Goal: Transaction & Acquisition: Obtain resource

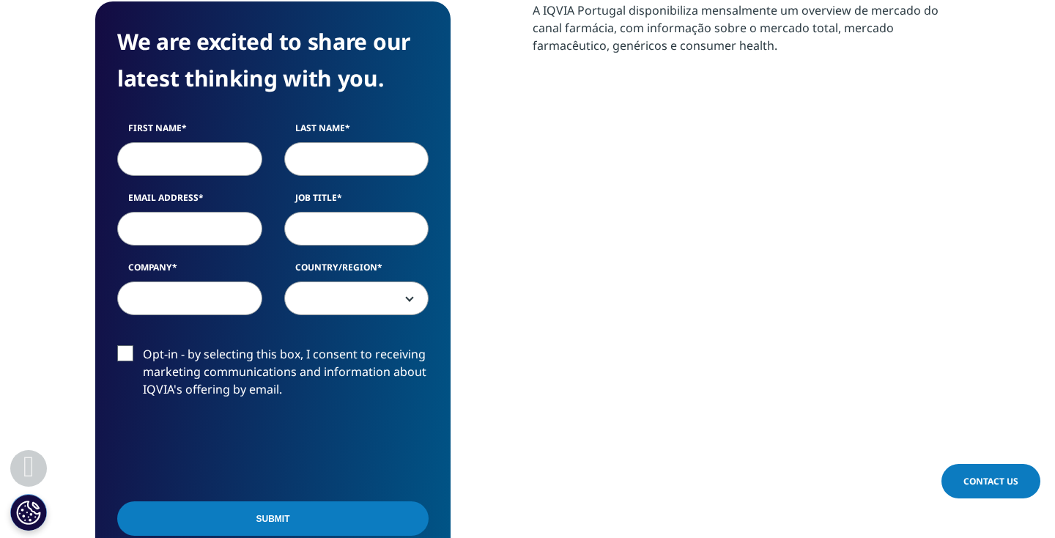
scroll to position [549, 0]
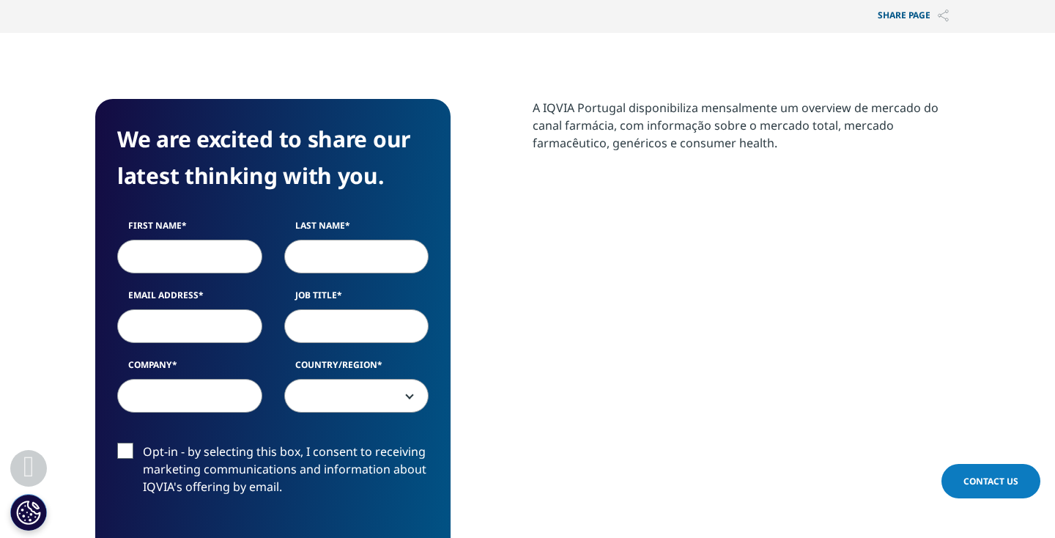
click at [229, 254] on input "First Name" at bounding box center [189, 256] width 145 height 34
type input "F"
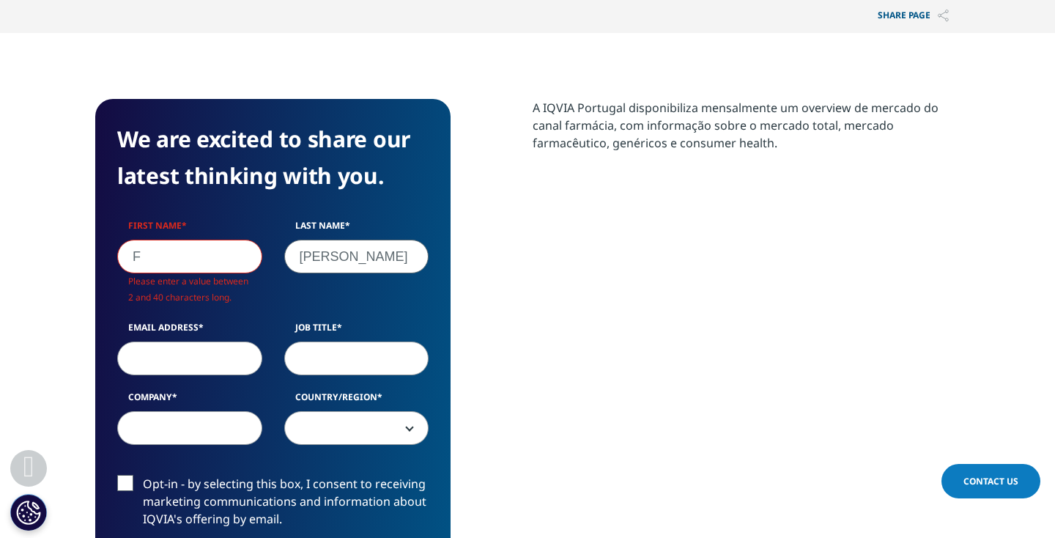
type input "Oliveira"
click at [172, 249] on input "F" at bounding box center [189, 256] width 145 height 34
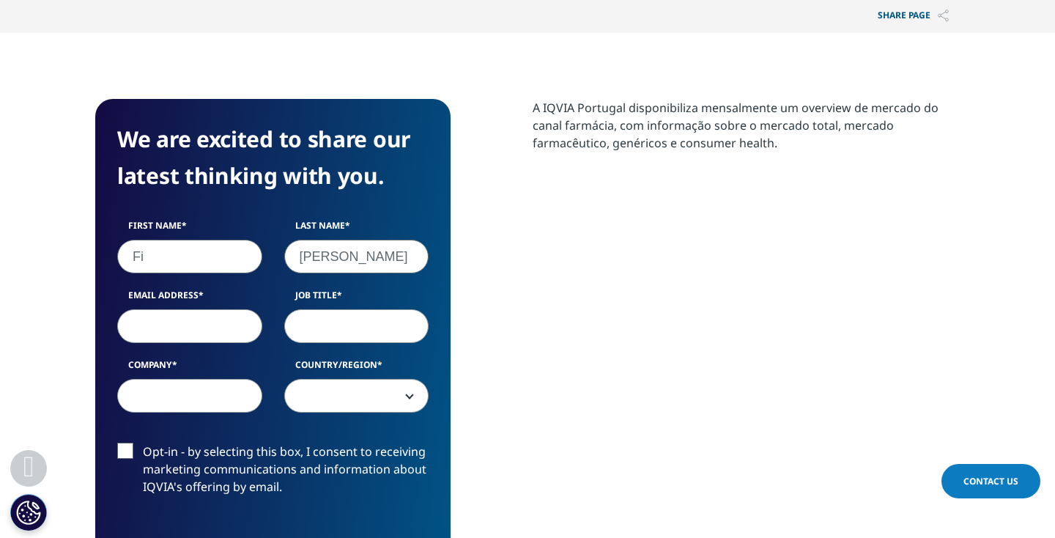
type input "Fi"
click at [136, 332] on input "Email Address" at bounding box center [189, 326] width 145 height 34
type input "fjoliveira@pbs.up.pt"
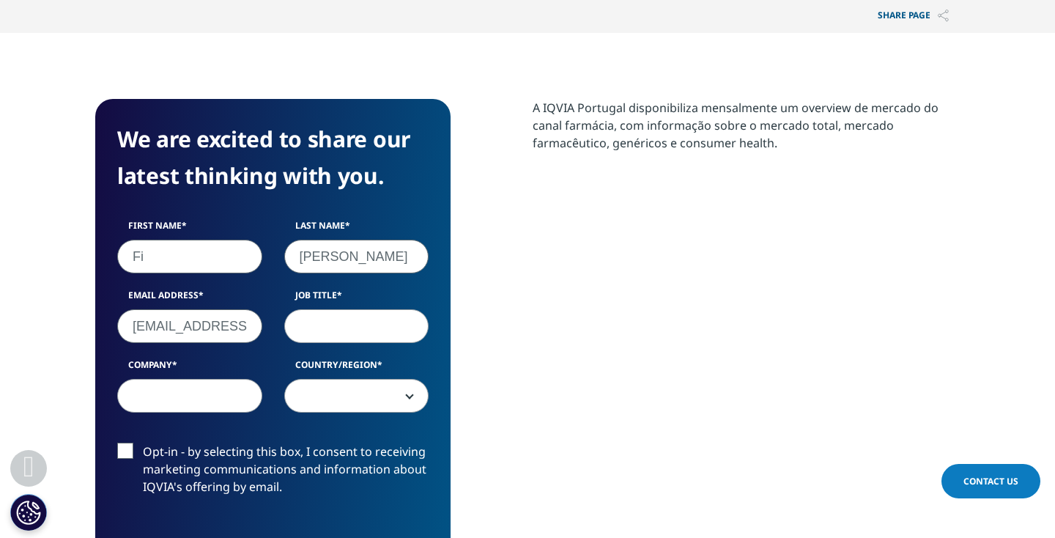
click at [324, 330] on input "Job Title" at bounding box center [356, 326] width 145 height 34
type input "Professor"
click at [230, 393] on input "Company" at bounding box center [189, 396] width 145 height 34
type input "PBS"
click at [333, 401] on span at bounding box center [357, 396] width 144 height 34
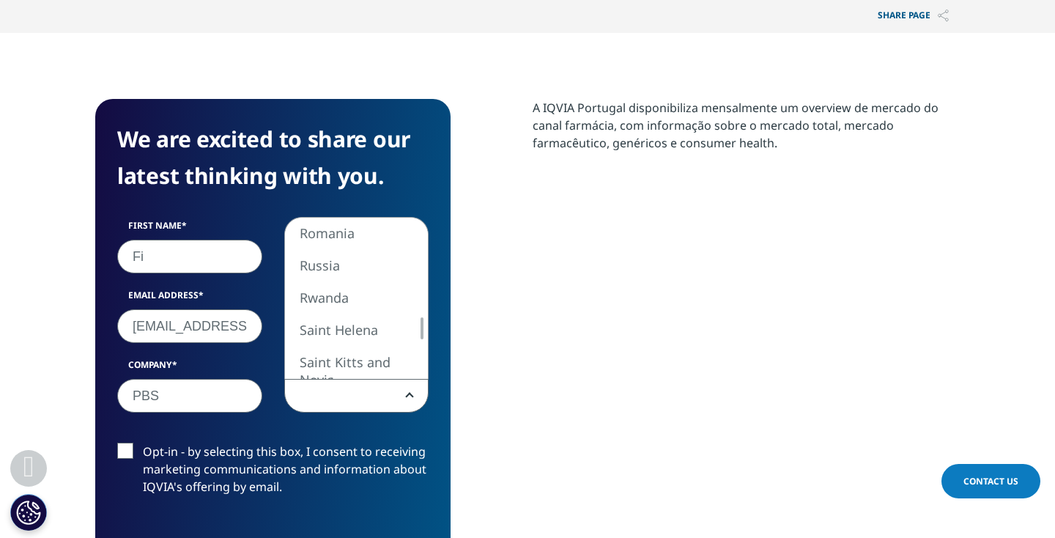
select select "Portugal"
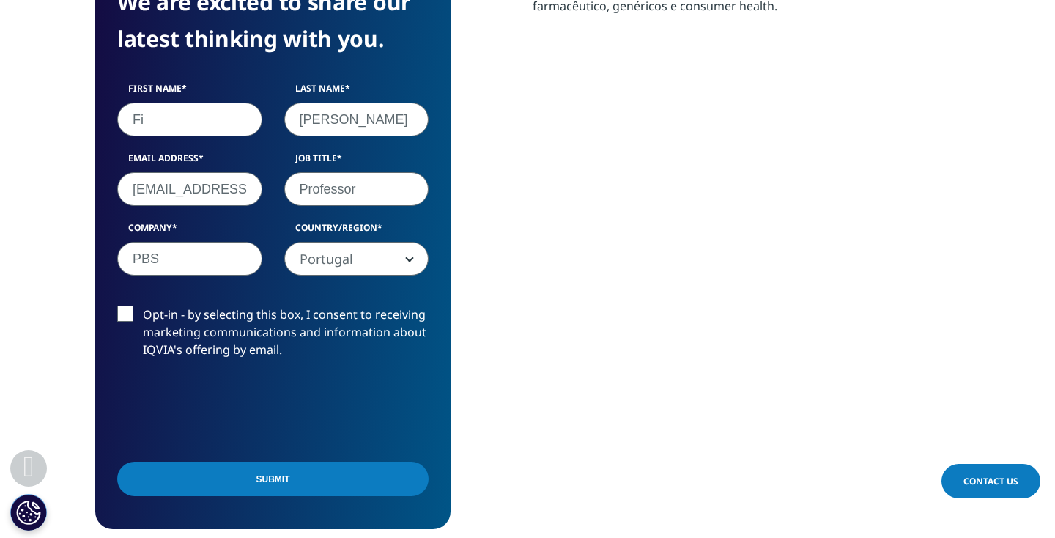
scroll to position [704, 0]
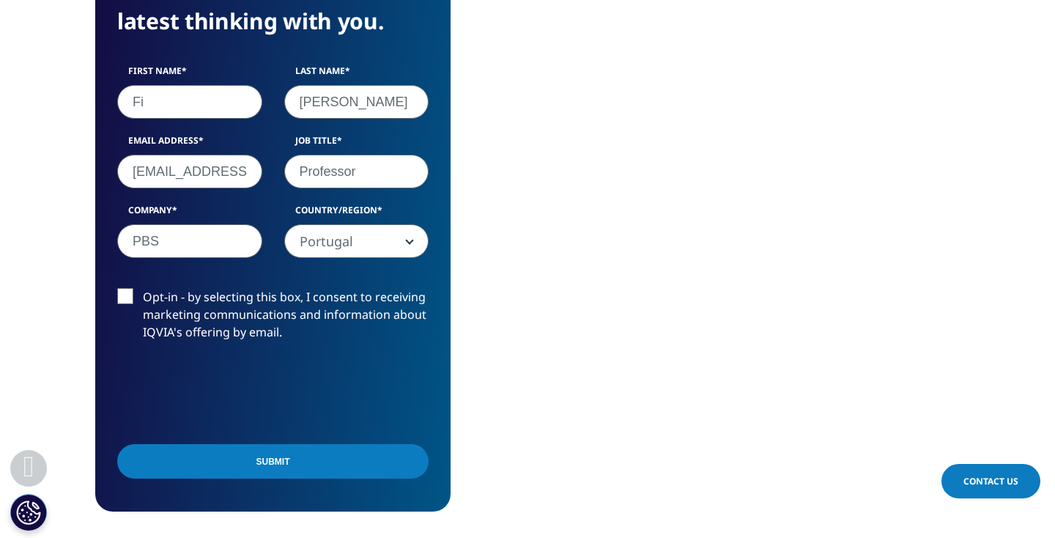
click at [290, 460] on input "Submit" at bounding box center [272, 461] width 311 height 34
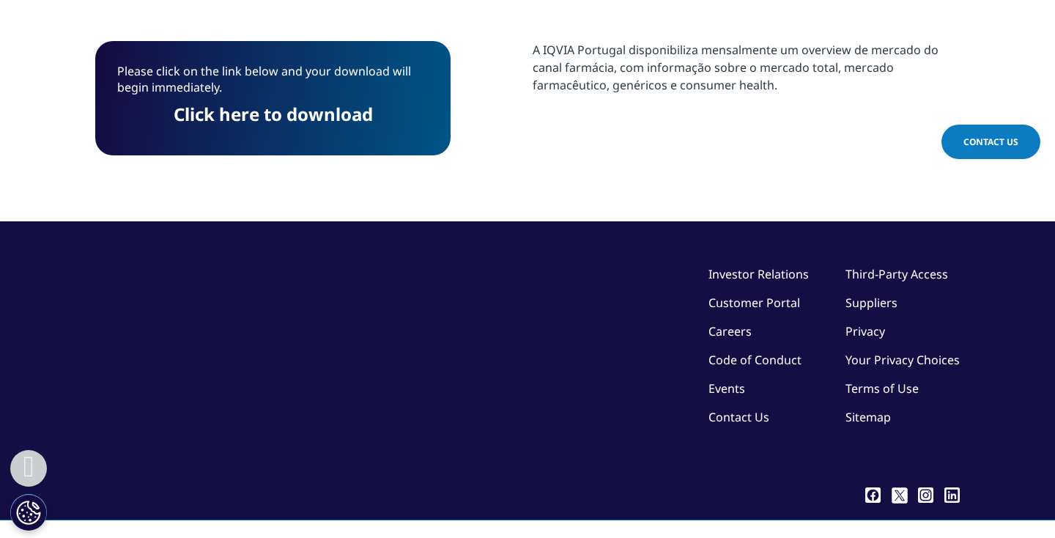
scroll to position [474, 0]
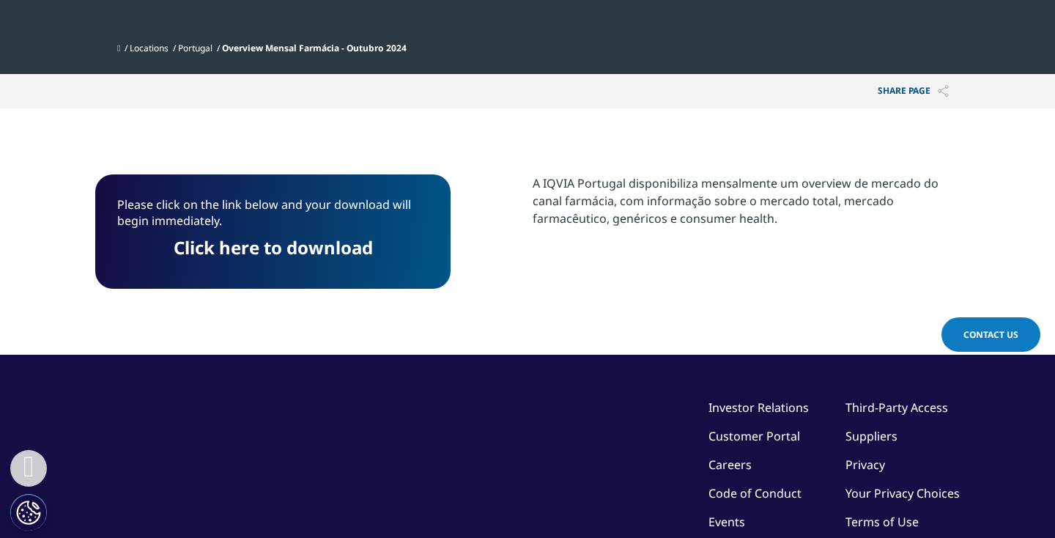
click at [322, 245] on link "Click here to download" at bounding box center [273, 247] width 199 height 24
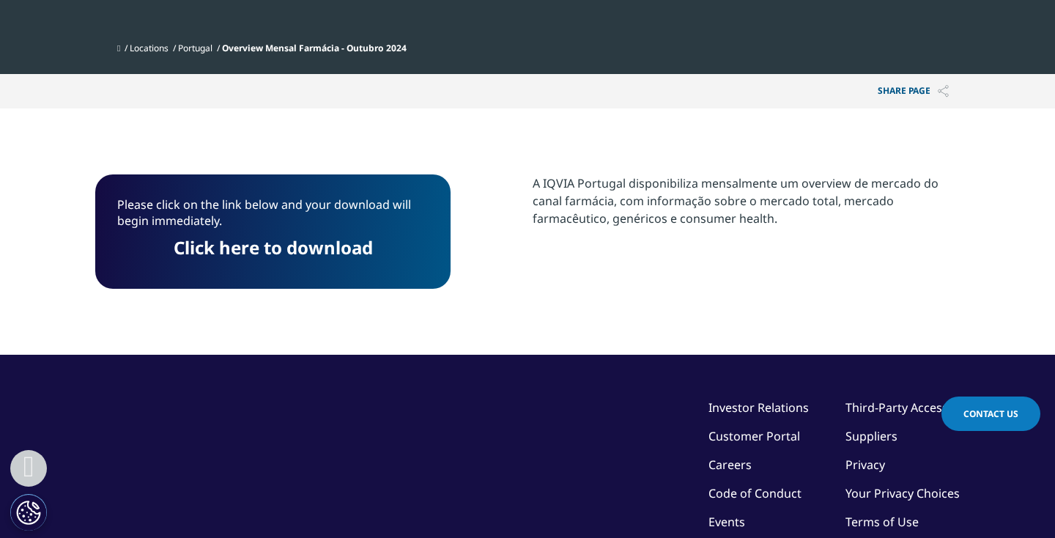
scroll to position [0, 0]
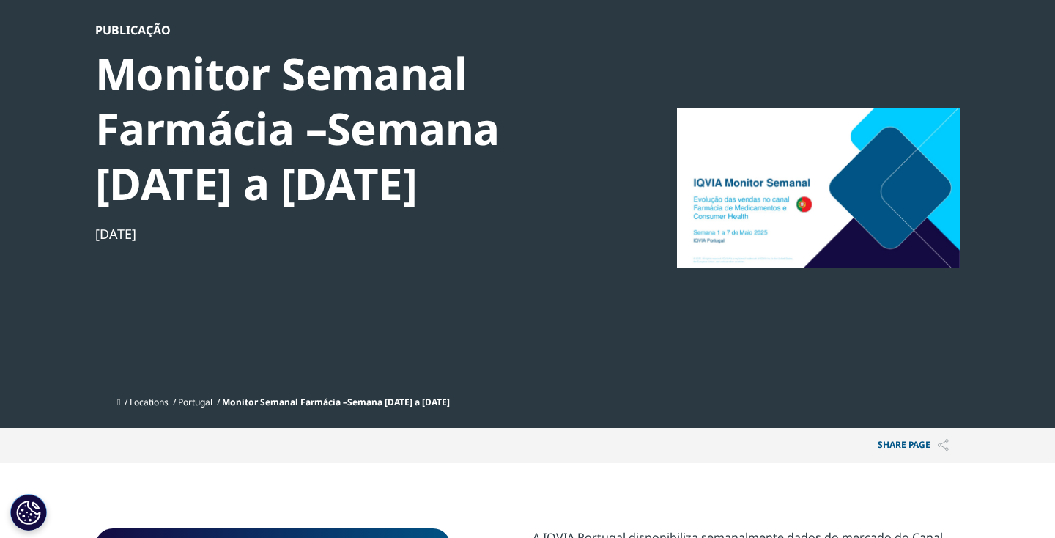
scroll to position [335, 0]
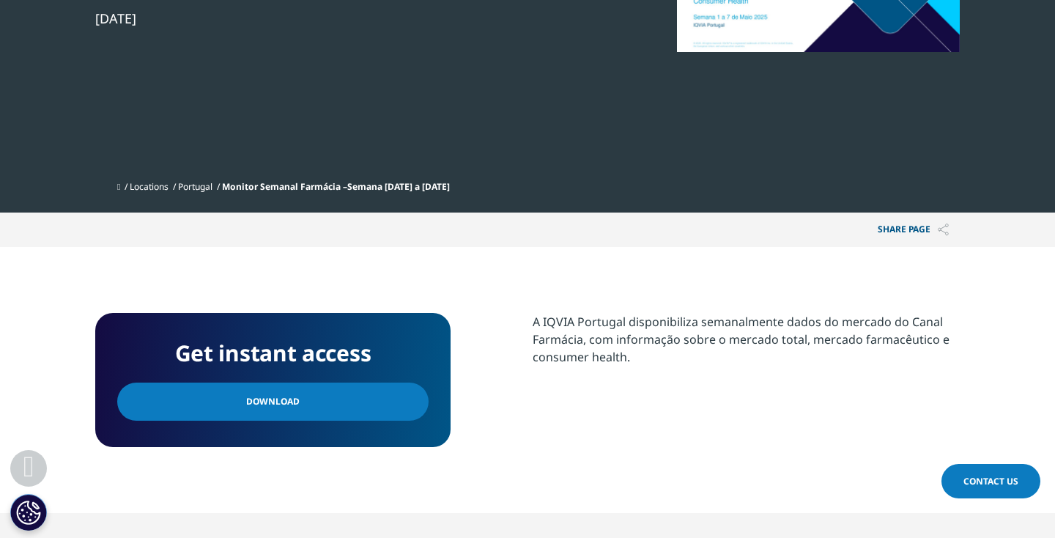
click at [257, 397] on span "Download" at bounding box center [272, 401] width 53 height 16
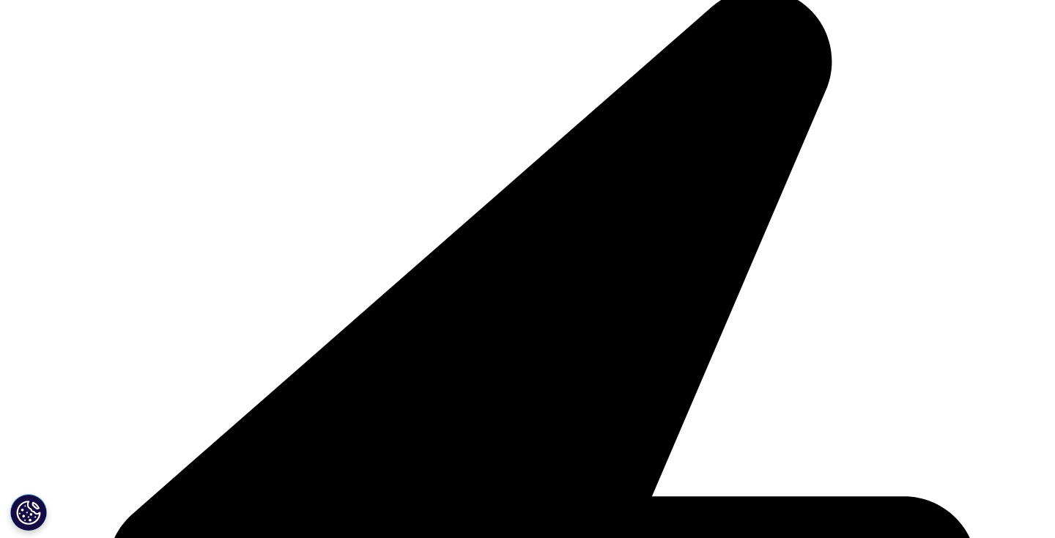
scroll to position [516, 0]
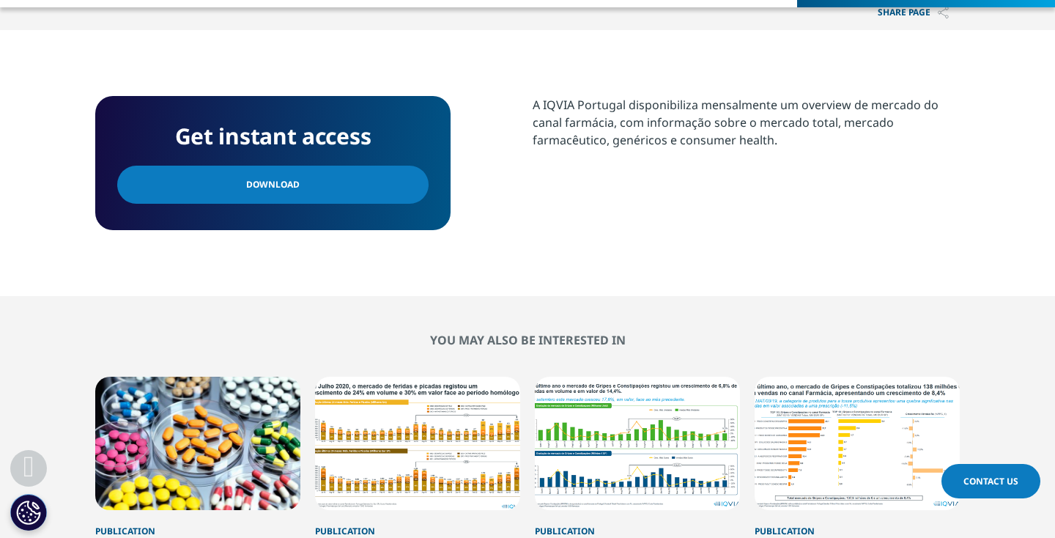
click at [361, 186] on link "Download" at bounding box center [272, 185] width 311 height 38
